Goal: Information Seeking & Learning: Check status

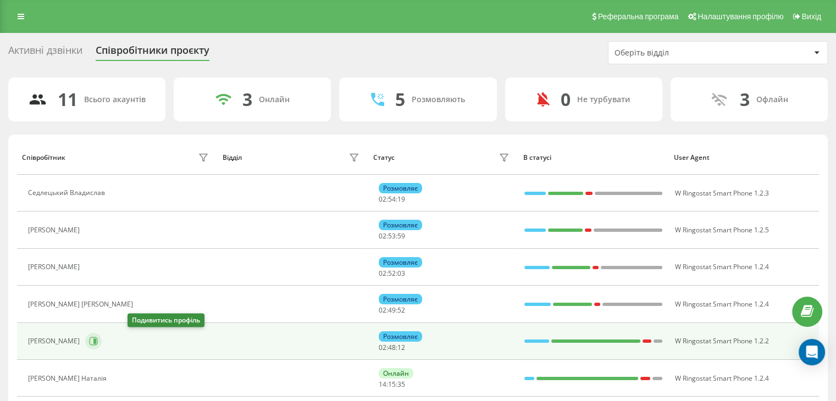
click at [98, 341] on icon at bounding box center [93, 341] width 9 height 9
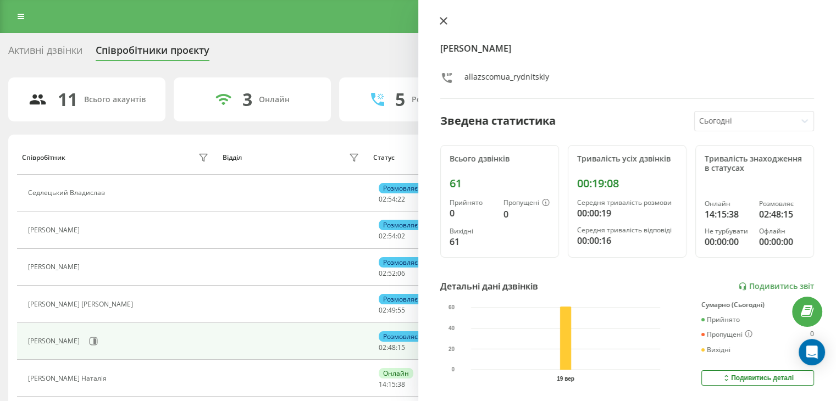
click at [442, 25] on button at bounding box center [444, 21] width 14 height 10
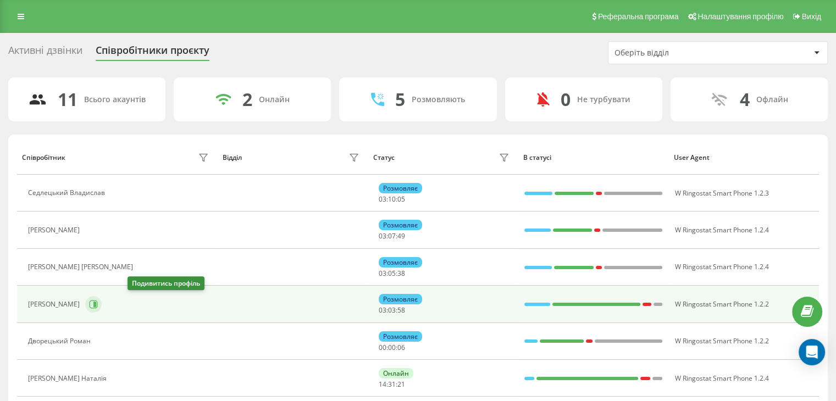
click at [98, 302] on icon at bounding box center [94, 304] width 8 height 8
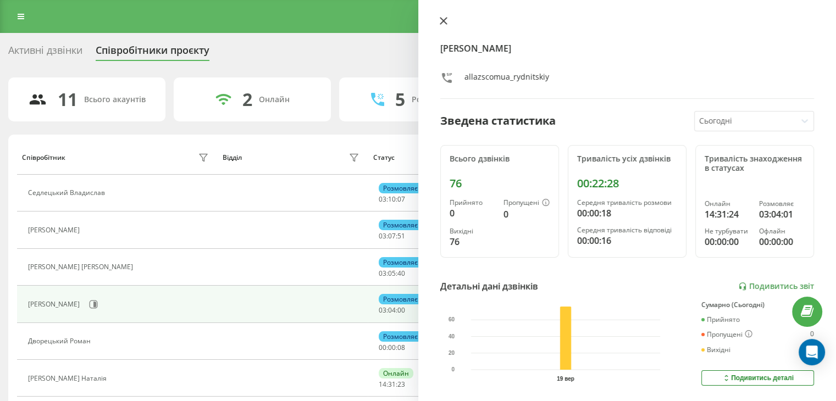
click at [440, 20] on icon at bounding box center [444, 21] width 8 height 8
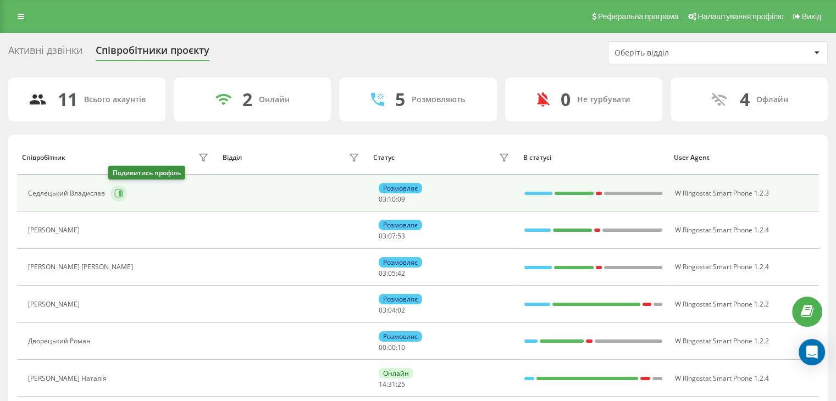
click at [117, 196] on icon at bounding box center [118, 193] width 9 height 9
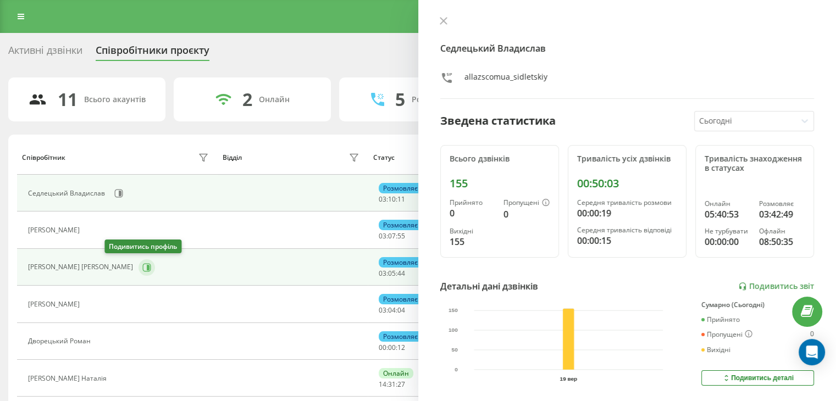
click at [143, 266] on icon at bounding box center [147, 267] width 8 height 8
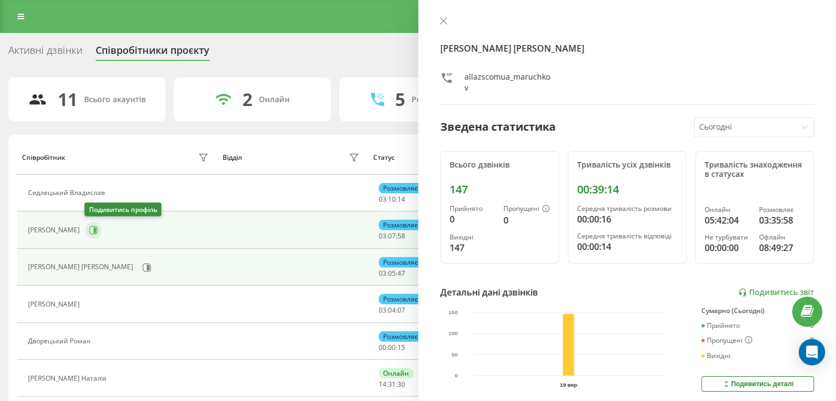
click at [99, 229] on button at bounding box center [93, 230] width 16 height 16
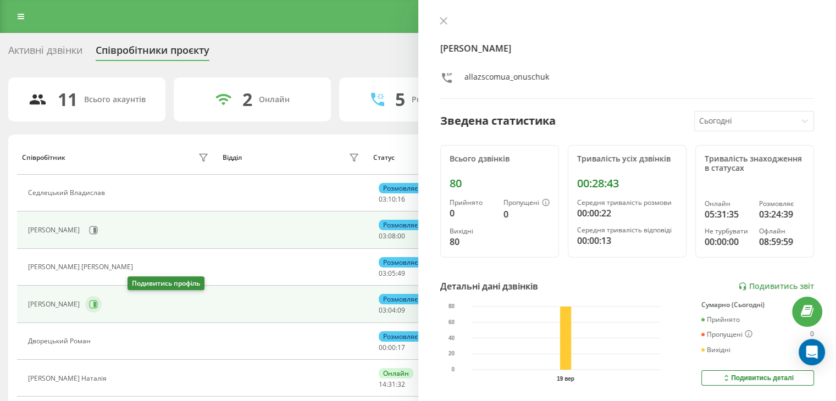
click at [96, 302] on icon at bounding box center [94, 304] width 3 height 5
click at [96, 234] on button at bounding box center [93, 230] width 16 height 16
